Goal: Information Seeking & Learning: Find specific fact

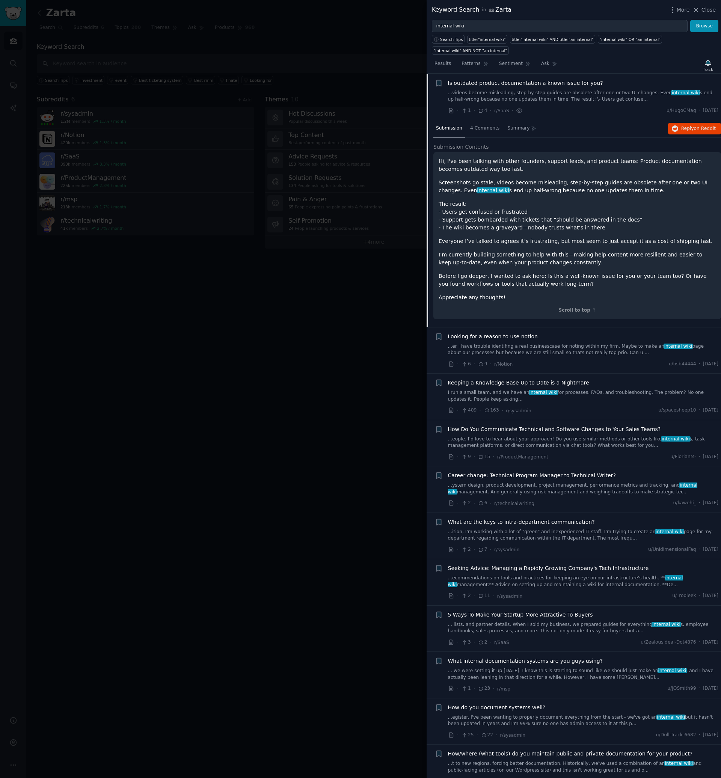
scroll to position [193, 0]
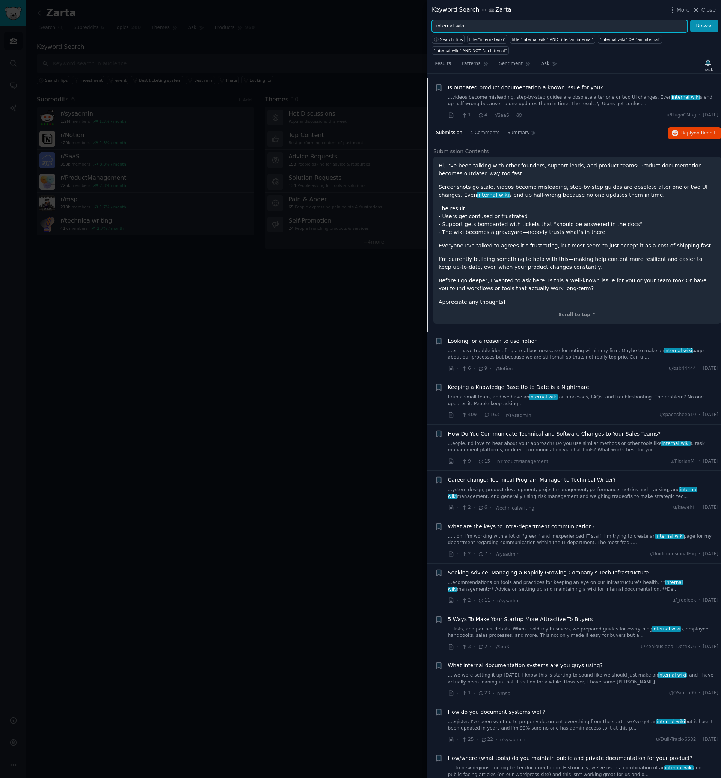
click at [474, 25] on input "internal wiki" at bounding box center [560, 26] width 256 height 13
type input "Notion price"
click at [690, 20] on button "Browse" at bounding box center [704, 26] width 28 height 13
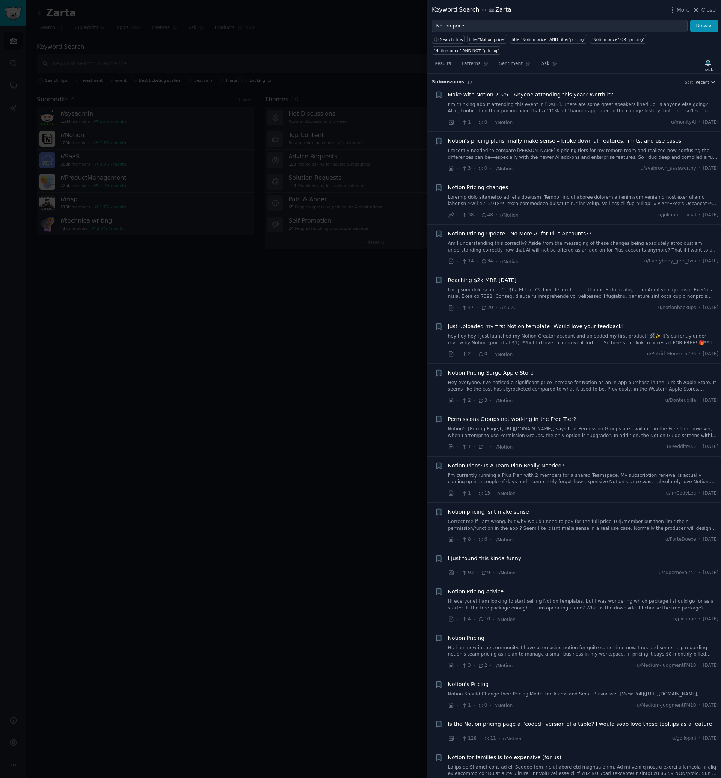
click at [704, 14] on div "More Close" at bounding box center [692, 9] width 47 height 9
click at [705, 9] on span "Close" at bounding box center [709, 10] width 14 height 8
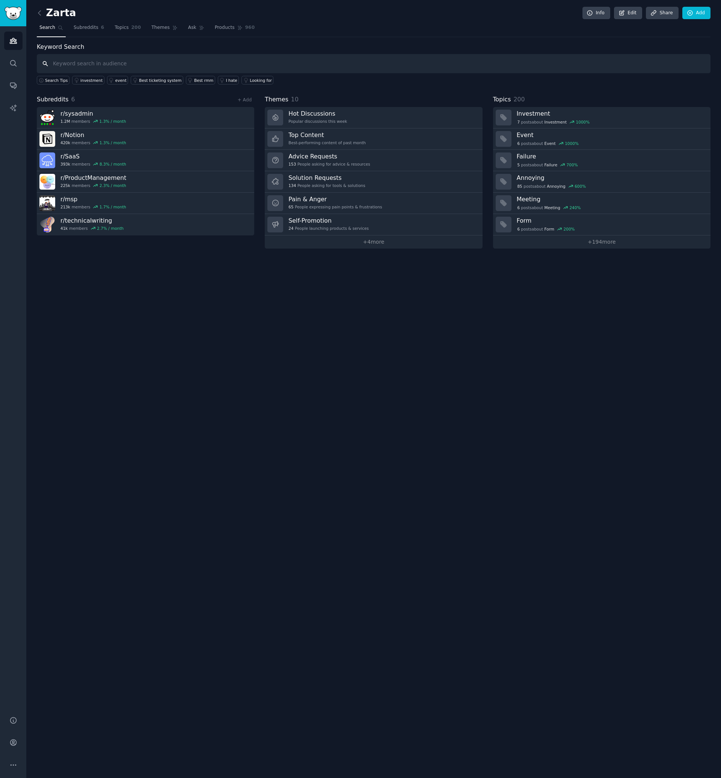
click at [253, 61] on input "text" at bounding box center [374, 63] width 674 height 19
click at [46, 18] on h2 "Zarta" at bounding box center [56, 13] width 39 height 12
click at [42, 15] on icon at bounding box center [40, 13] width 8 height 8
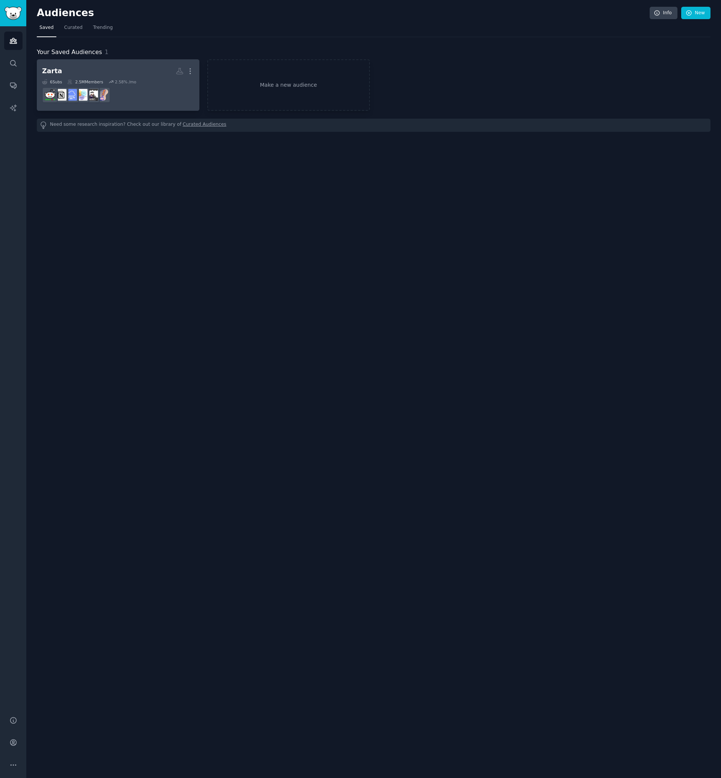
click at [117, 70] on h2 "Zarta More" at bounding box center [118, 71] width 152 height 13
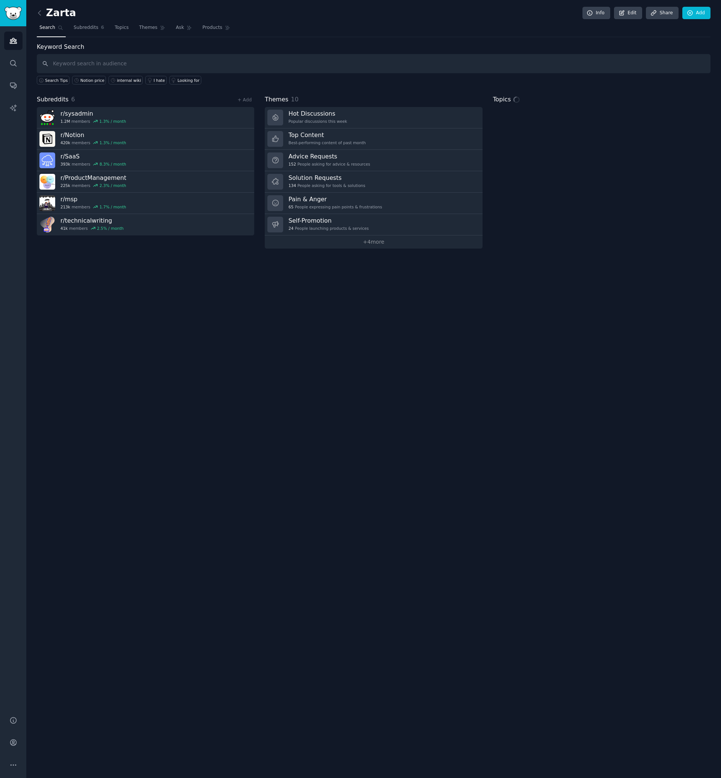
click at [128, 63] on input "text" at bounding box center [374, 63] width 674 height 19
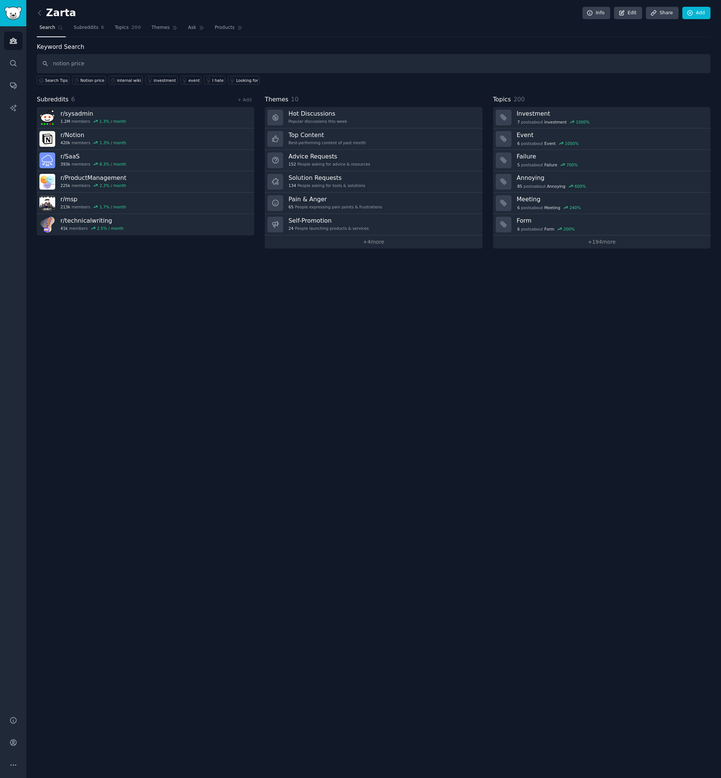
type input "notion price"
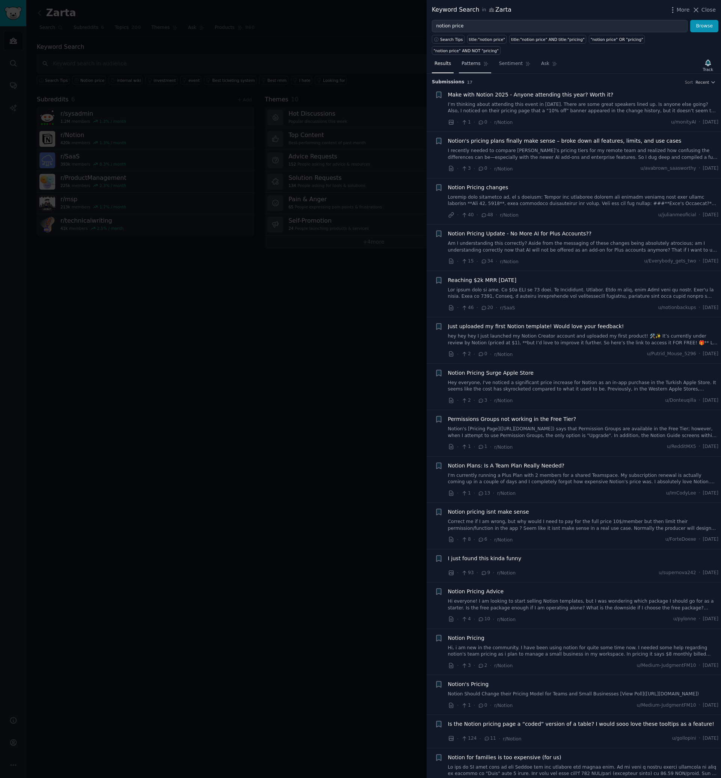
click at [475, 58] on link "Patterns" at bounding box center [475, 65] width 32 height 15
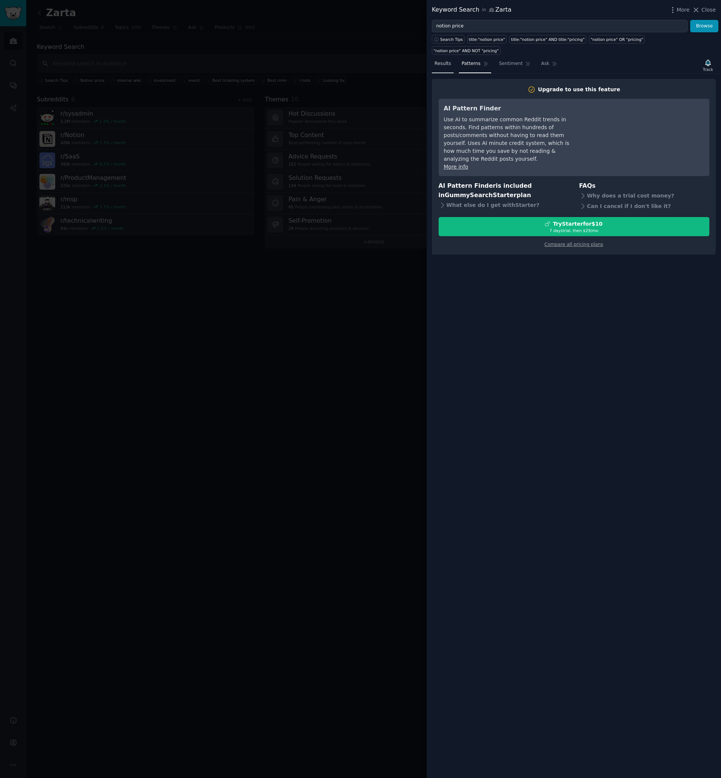
click at [444, 58] on link "Results" at bounding box center [443, 65] width 22 height 15
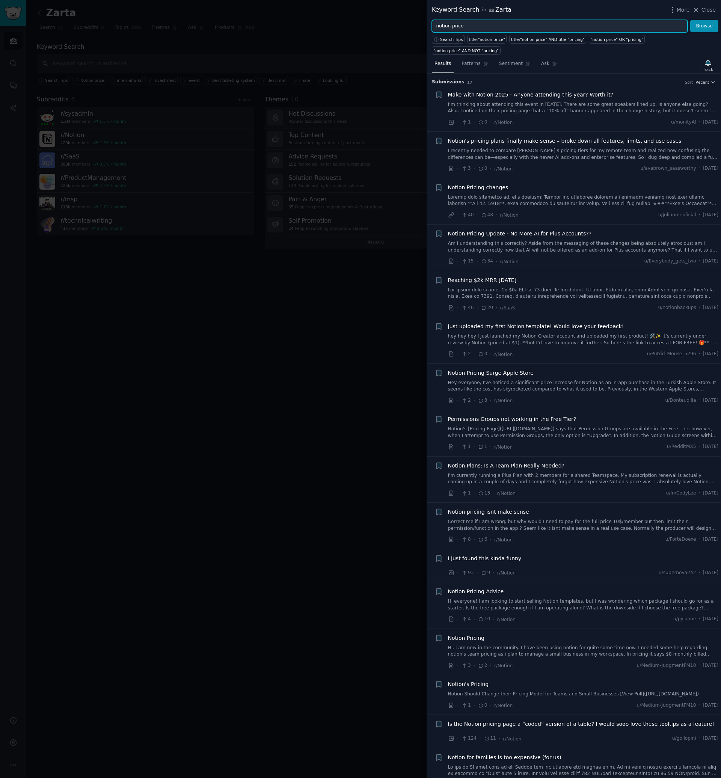
click at [527, 27] on input "notion price" at bounding box center [560, 26] width 256 height 13
click at [690, 20] on button "Browse" at bounding box center [704, 26] width 28 height 13
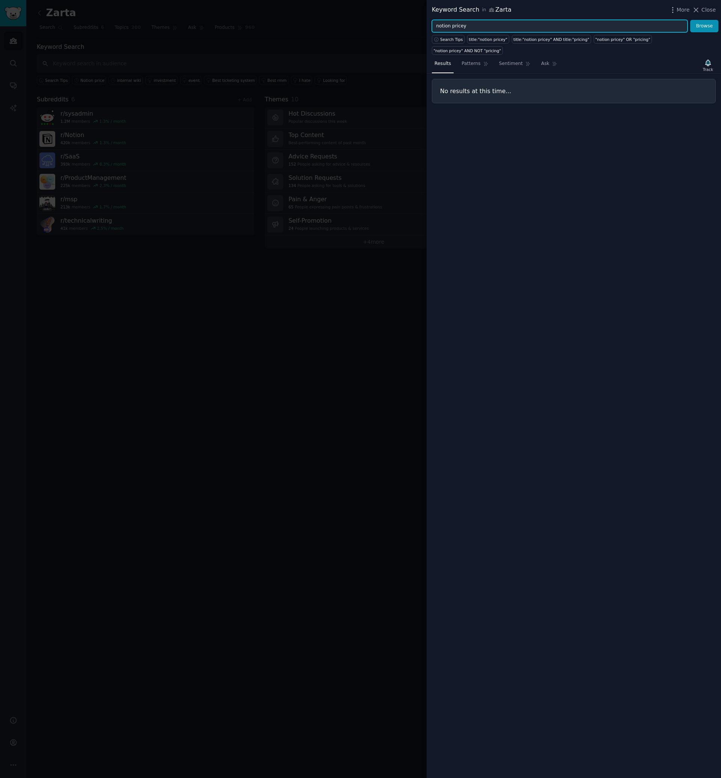
click at [507, 28] on input "notion pricey" at bounding box center [560, 26] width 256 height 13
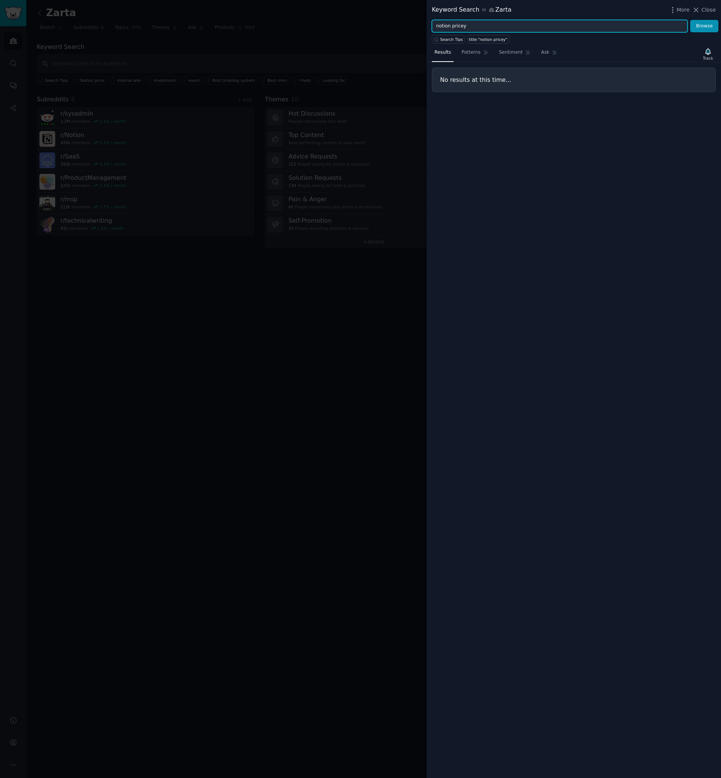
click at [507, 28] on input "notion pricey" at bounding box center [560, 26] width 256 height 13
click at [690, 20] on button "Browse" at bounding box center [704, 26] width 28 height 13
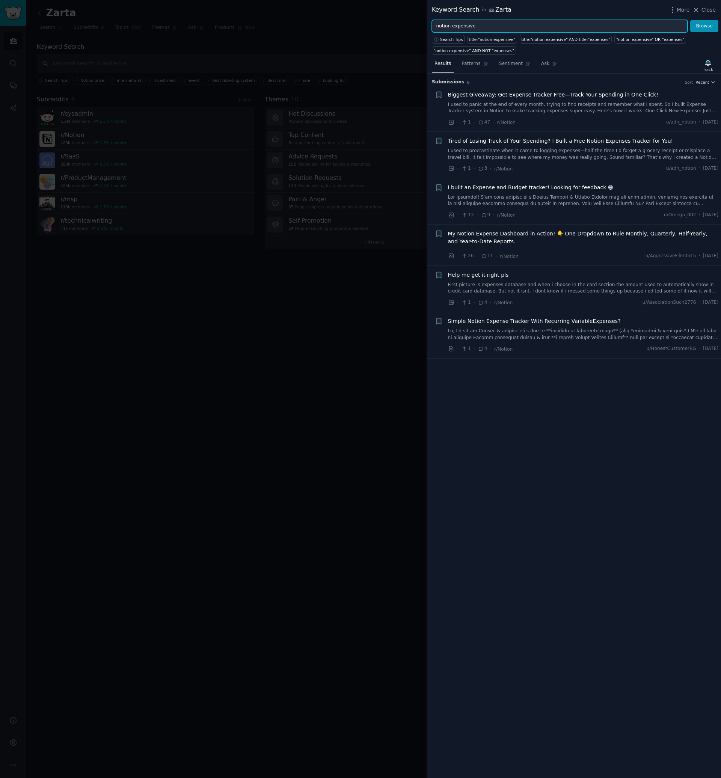
click at [462, 24] on input "notion expensive" at bounding box center [560, 26] width 256 height 13
type input "notion price"
click at [690, 20] on button "Browse" at bounding box center [704, 26] width 28 height 13
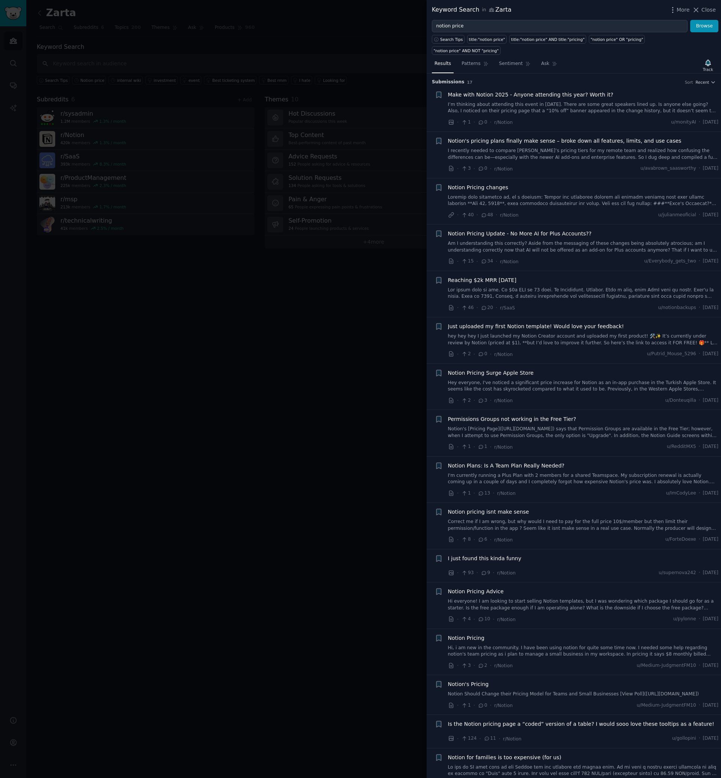
click at [527, 102] on link "I’m thinking about attending this event in [DATE]. There are some great speaker…" at bounding box center [583, 107] width 271 height 13
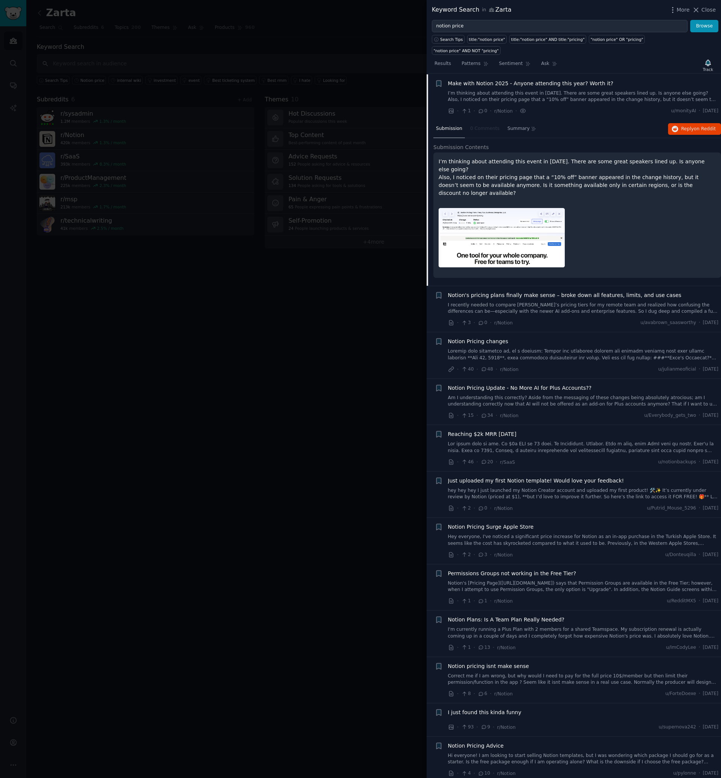
scroll to position [12, 0]
click at [503, 302] on link "I recently needed to compare [PERSON_NAME]’s pricing tiers for my remote team a…" at bounding box center [583, 308] width 271 height 13
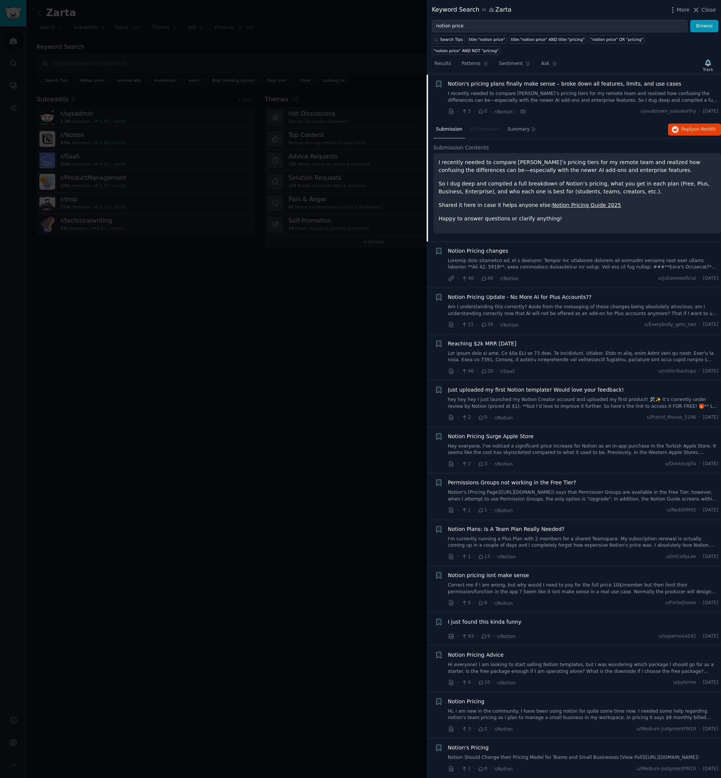
scroll to position [58, 0]
click at [521, 303] on link "Am I understanding this correctly? Aside from the messaging of these changes be…" at bounding box center [583, 309] width 271 height 13
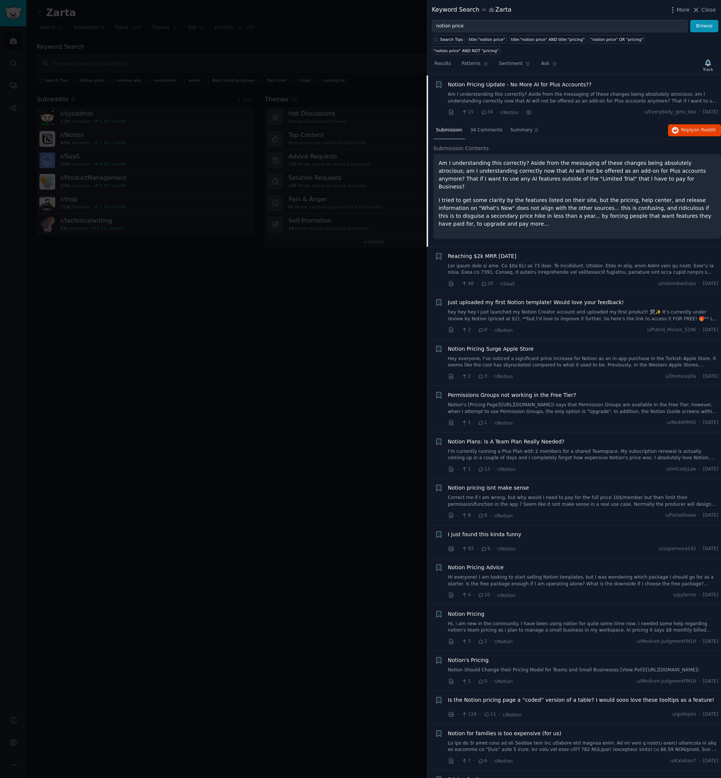
scroll to position [151, 0]
click at [525, 261] on link at bounding box center [583, 267] width 271 height 13
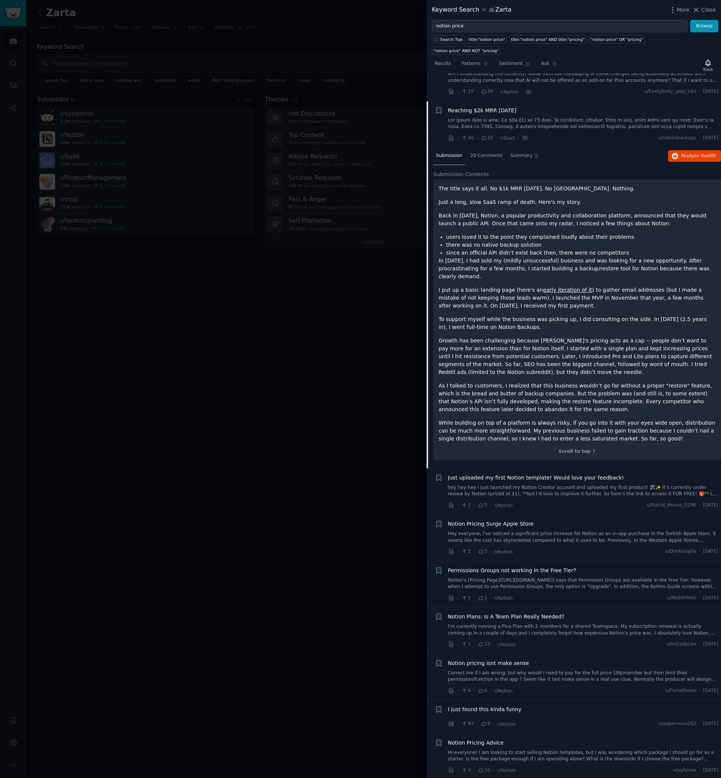
scroll to position [338, 0]
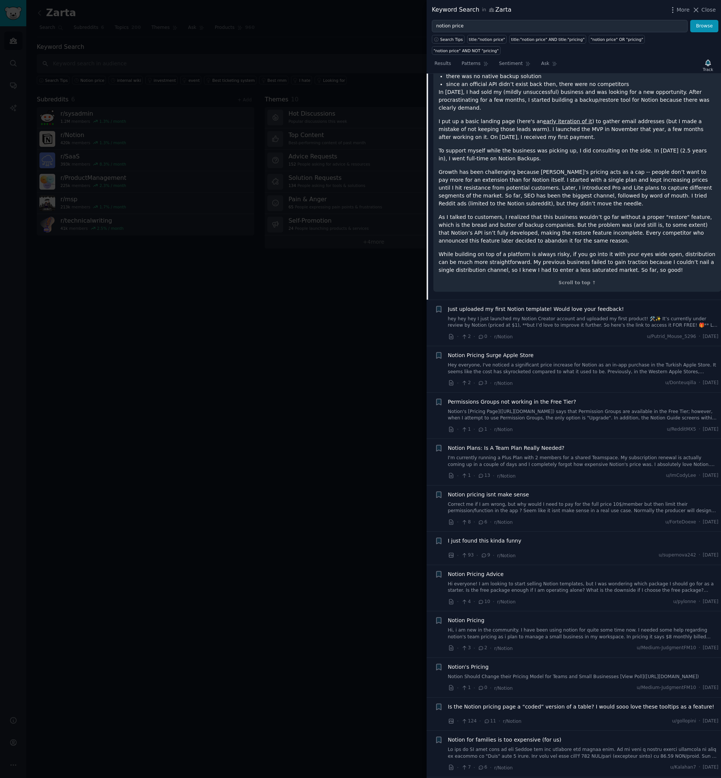
click at [532, 362] on link "Hey everyone, I've noticed a significant price increase for Notion as an in-app…" at bounding box center [583, 368] width 271 height 13
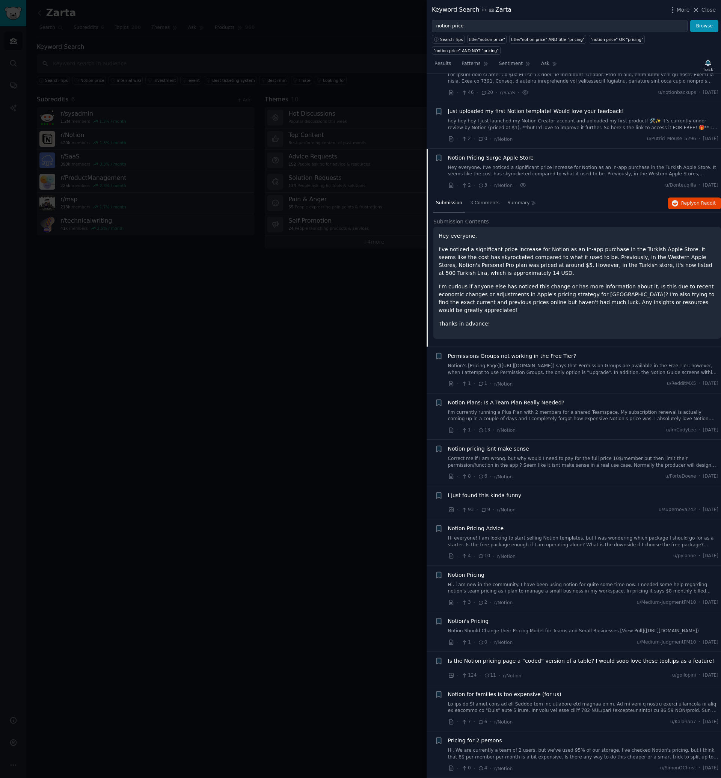
scroll to position [196, 0]
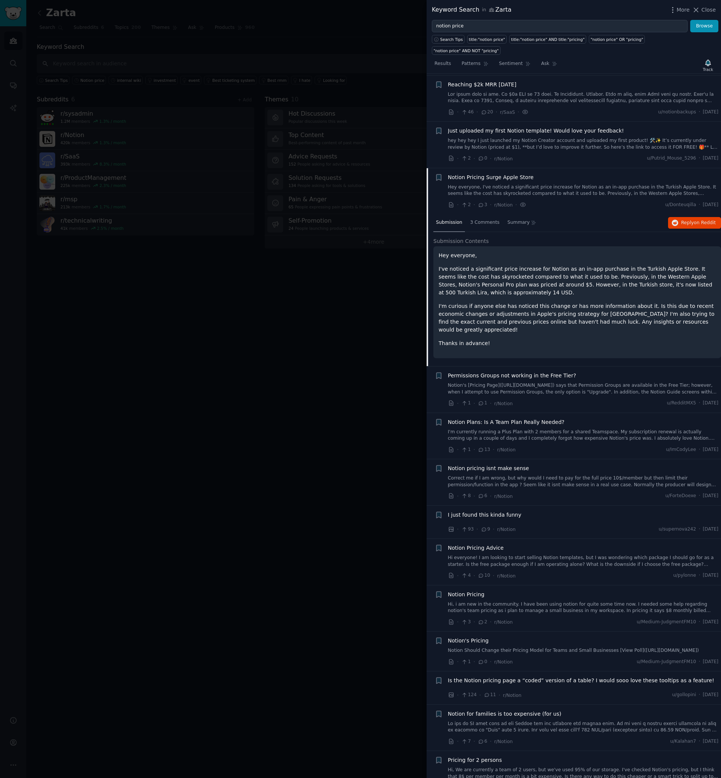
click at [528, 382] on link "Notion's [Pricing Page]([URL][DOMAIN_NAME]) says that Permission Groups are ava…" at bounding box center [583, 388] width 271 height 13
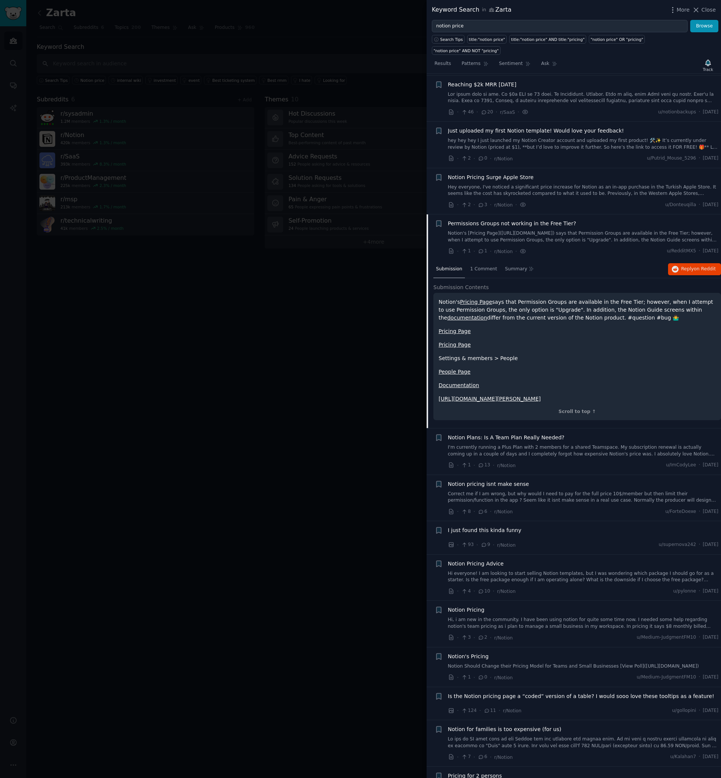
scroll to position [227, 0]
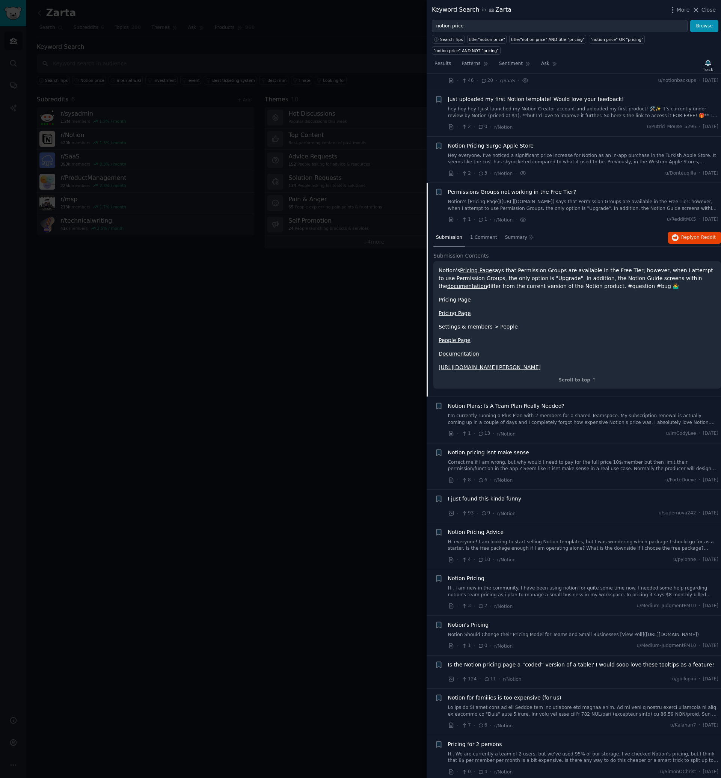
click at [515, 413] on link "I'm currently running a Plus Plan with 2 members for a shared Teamspace. My sub…" at bounding box center [583, 419] width 271 height 13
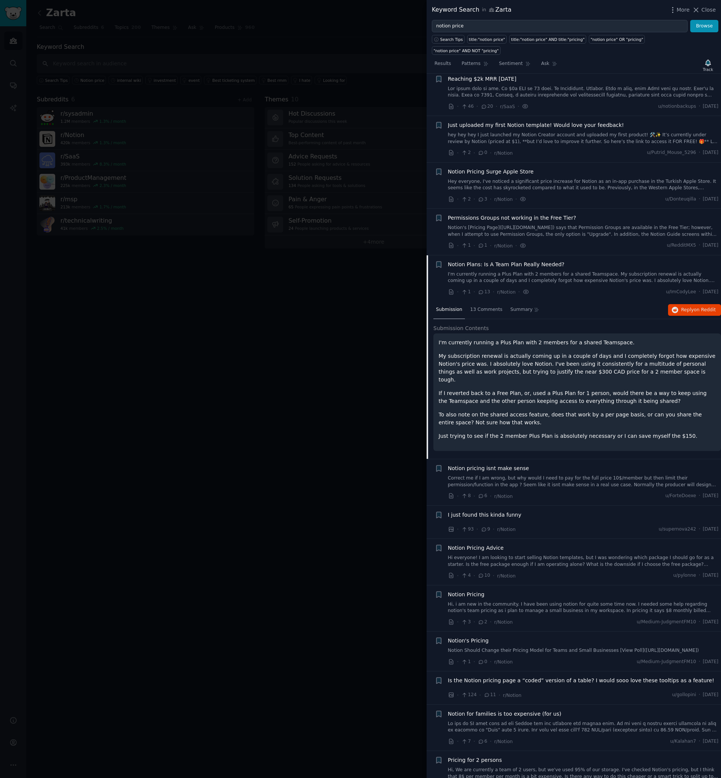
click at [516, 475] on link "Correct me if I am wrong, but why would I need to pay for the full price 10$/me…" at bounding box center [583, 481] width 271 height 13
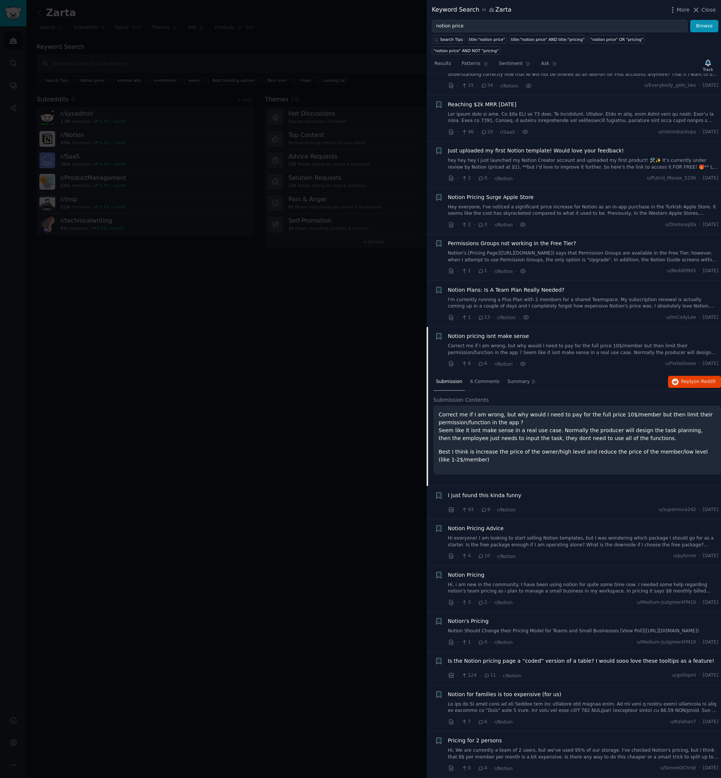
scroll to position [164, 0]
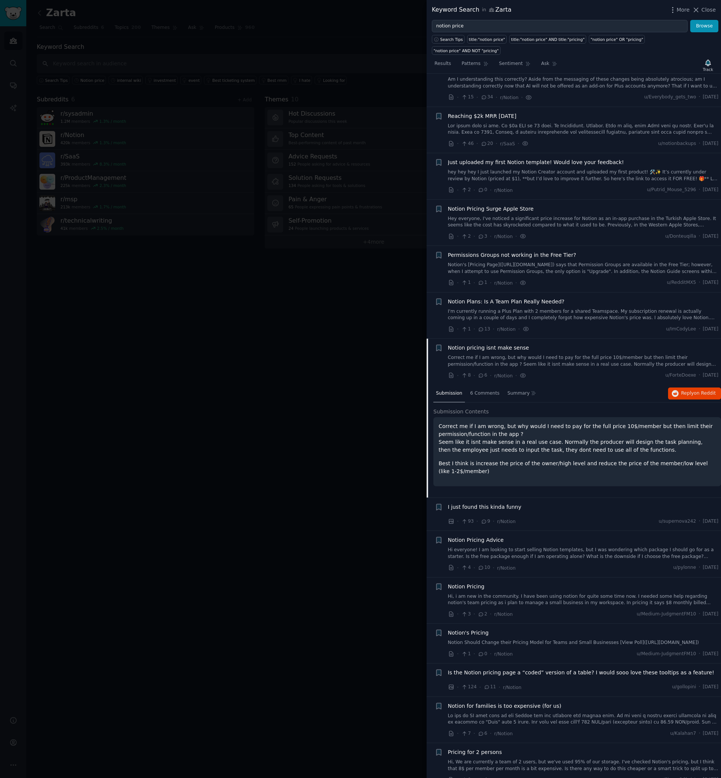
click at [551, 713] on link at bounding box center [583, 719] width 271 height 13
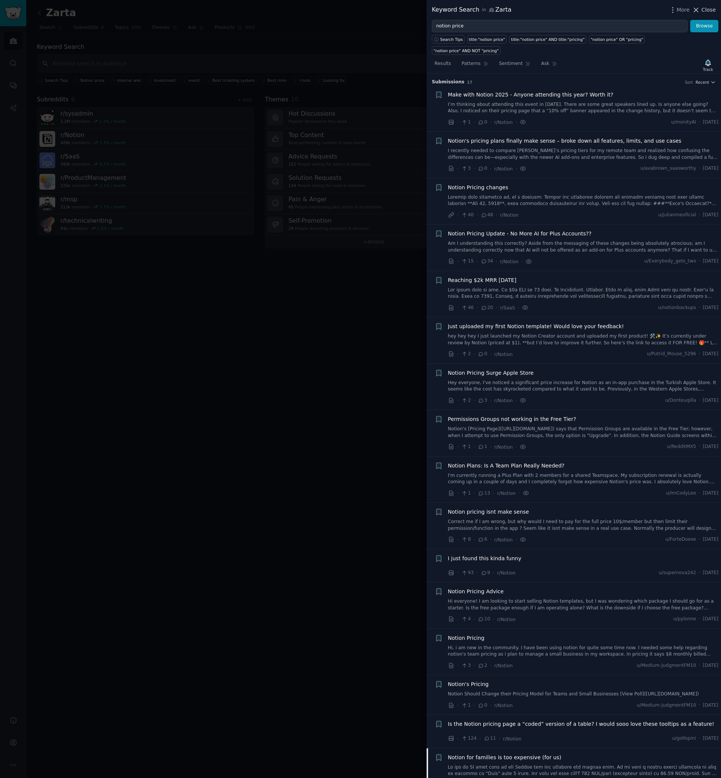
click at [710, 6] on span "Close" at bounding box center [709, 10] width 14 height 8
